Goal: Information Seeking & Learning: Learn about a topic

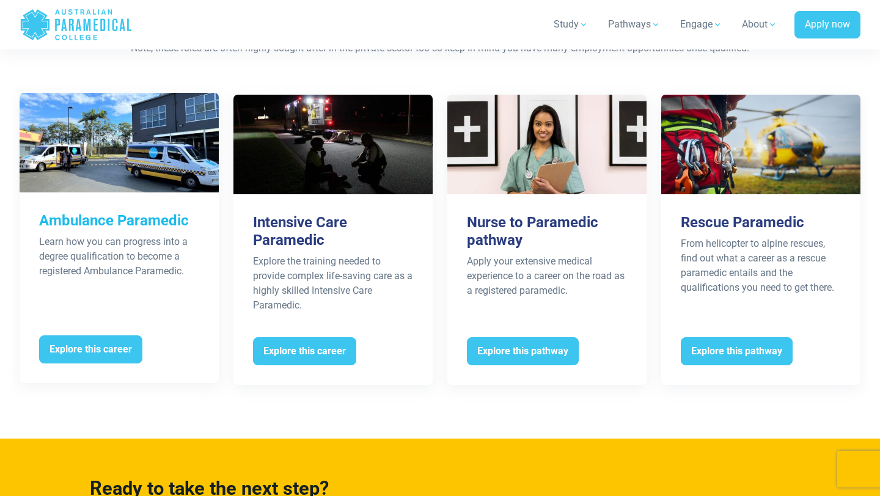
scroll to position [2445, 0]
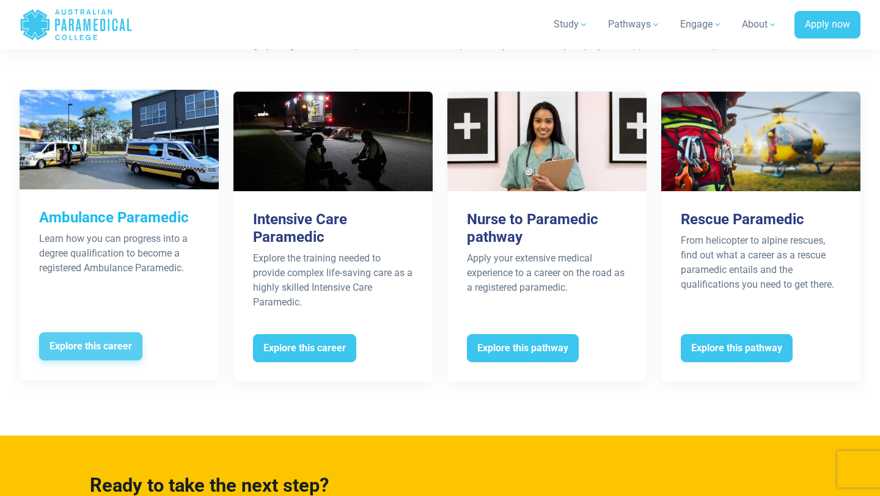
click at [70, 333] on span "Explore this career" at bounding box center [90, 347] width 103 height 28
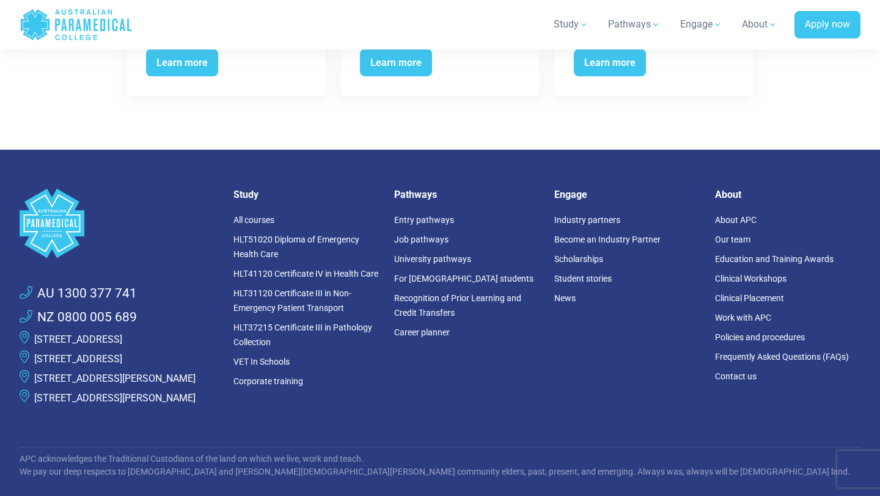
scroll to position [2432, 0]
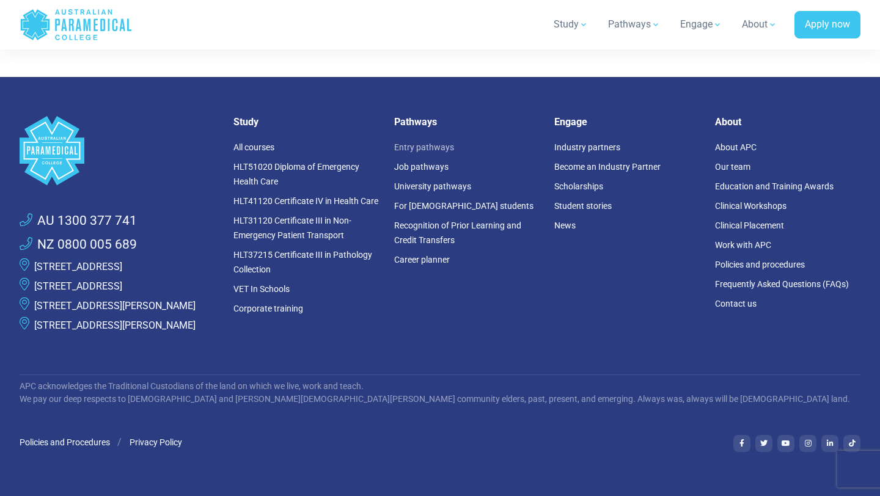
click at [400, 142] on link "Entry pathways" at bounding box center [424, 147] width 60 height 10
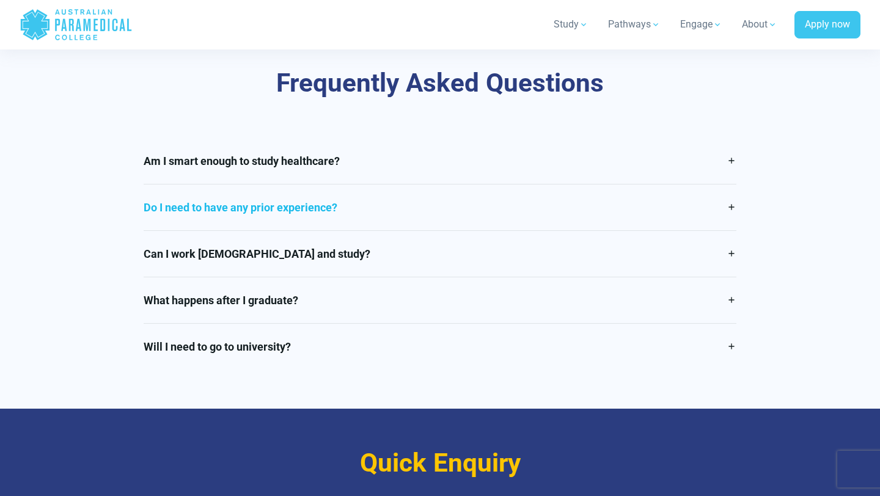
scroll to position [2511, 0]
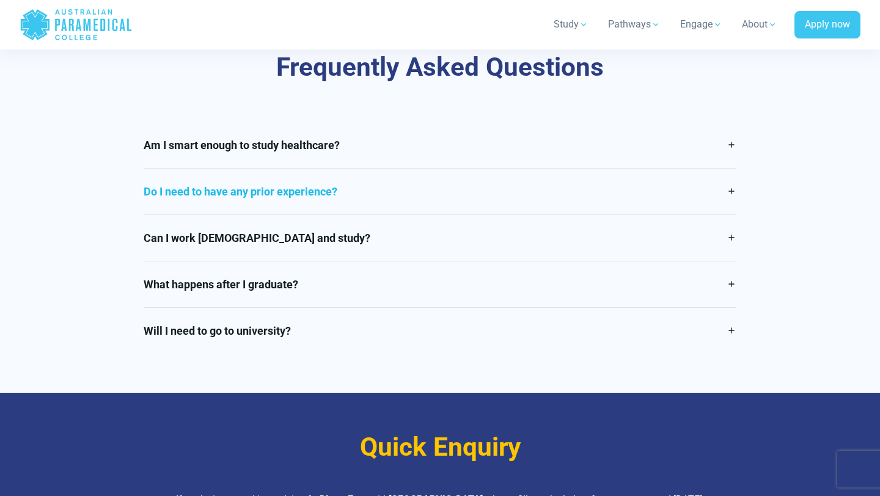
click at [318, 177] on link "Do I need to have any prior experience?" at bounding box center [441, 192] width 594 height 46
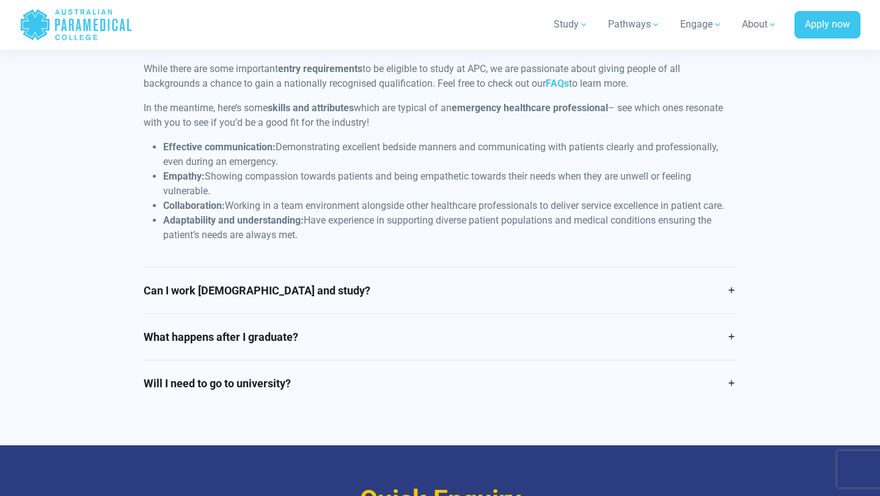
scroll to position [2689, 0]
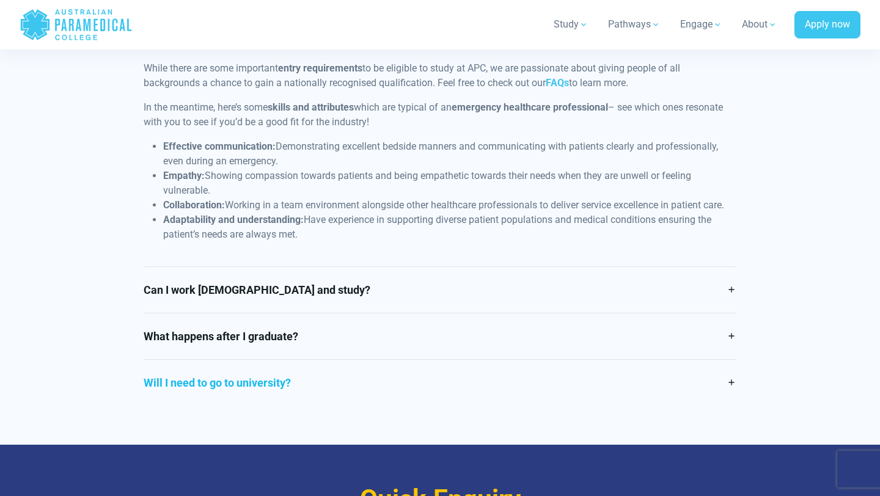
click at [276, 369] on link "Will I need to go to university?" at bounding box center [441, 383] width 594 height 46
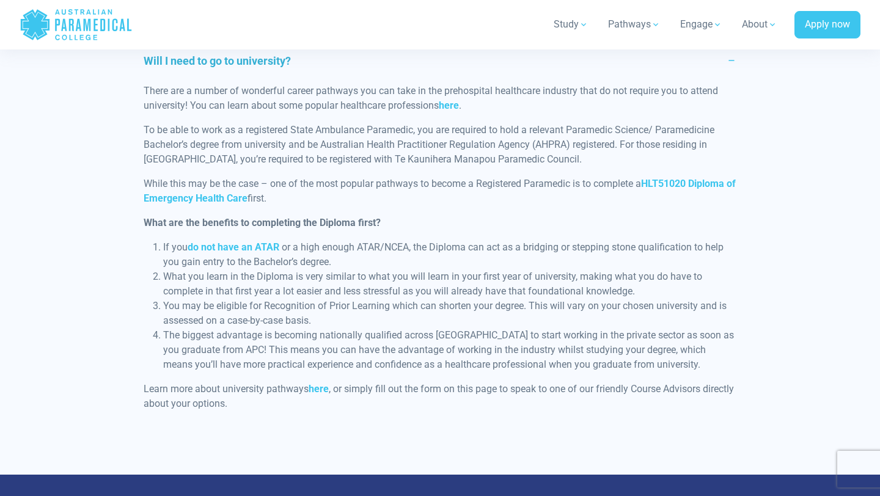
scroll to position [2809, 0]
